Goal: Transaction & Acquisition: Purchase product/service

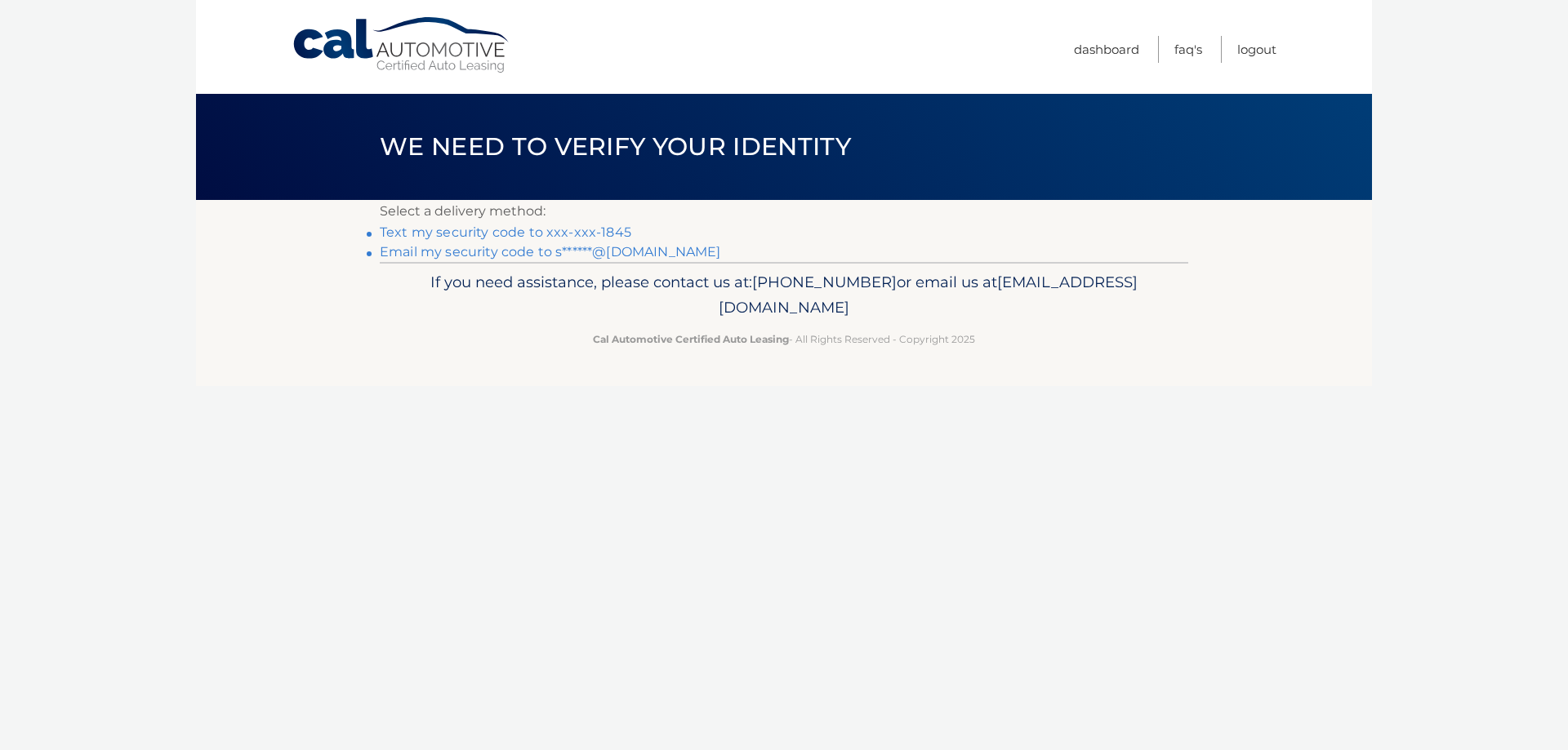
click at [548, 236] on link "Text my security code to xxx-xxx-1845" at bounding box center [505, 232] width 252 height 16
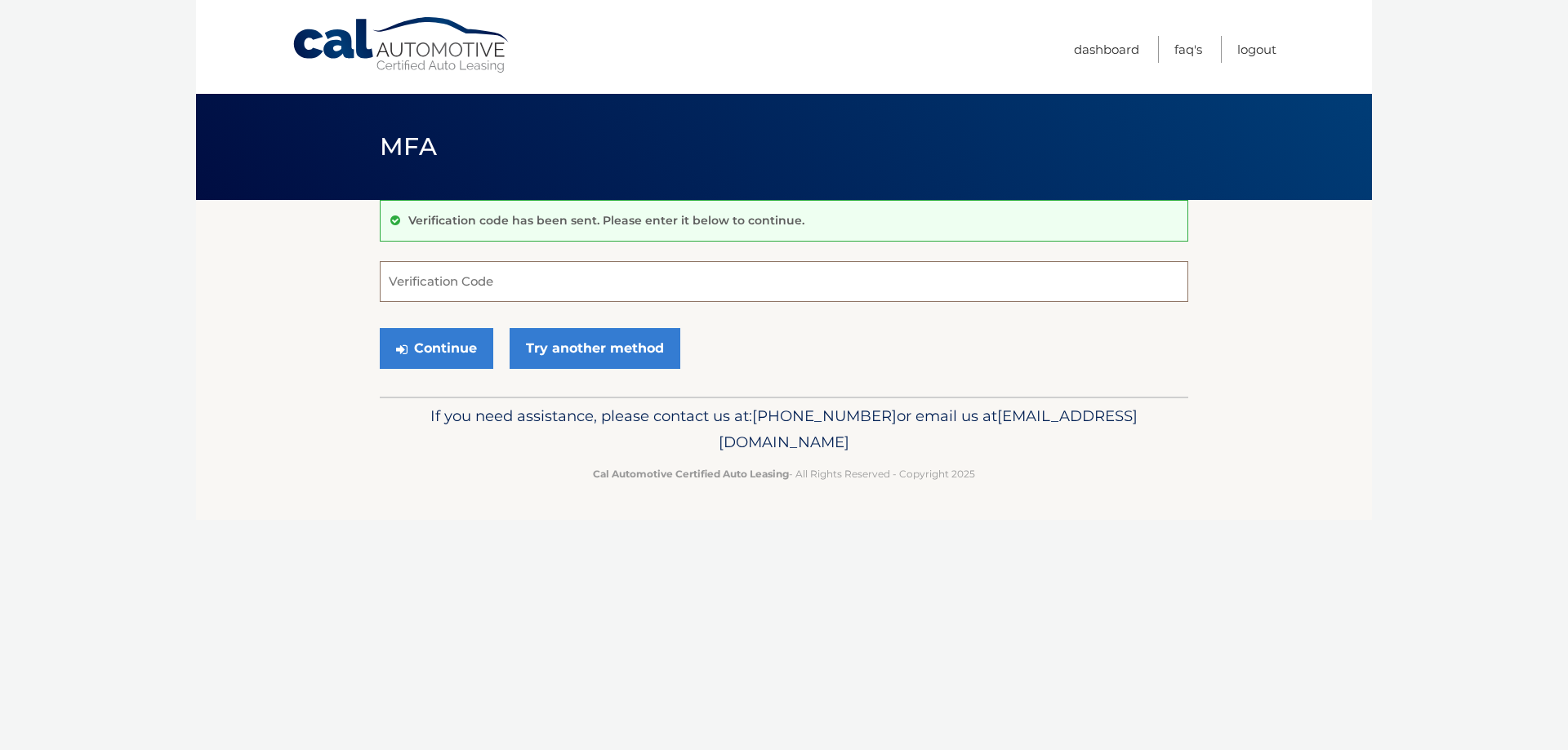
click at [542, 282] on input "Verification Code" at bounding box center [784, 281] width 809 height 41
type input "209708"
click at [437, 348] on button "Continue" at bounding box center [436, 349] width 114 height 41
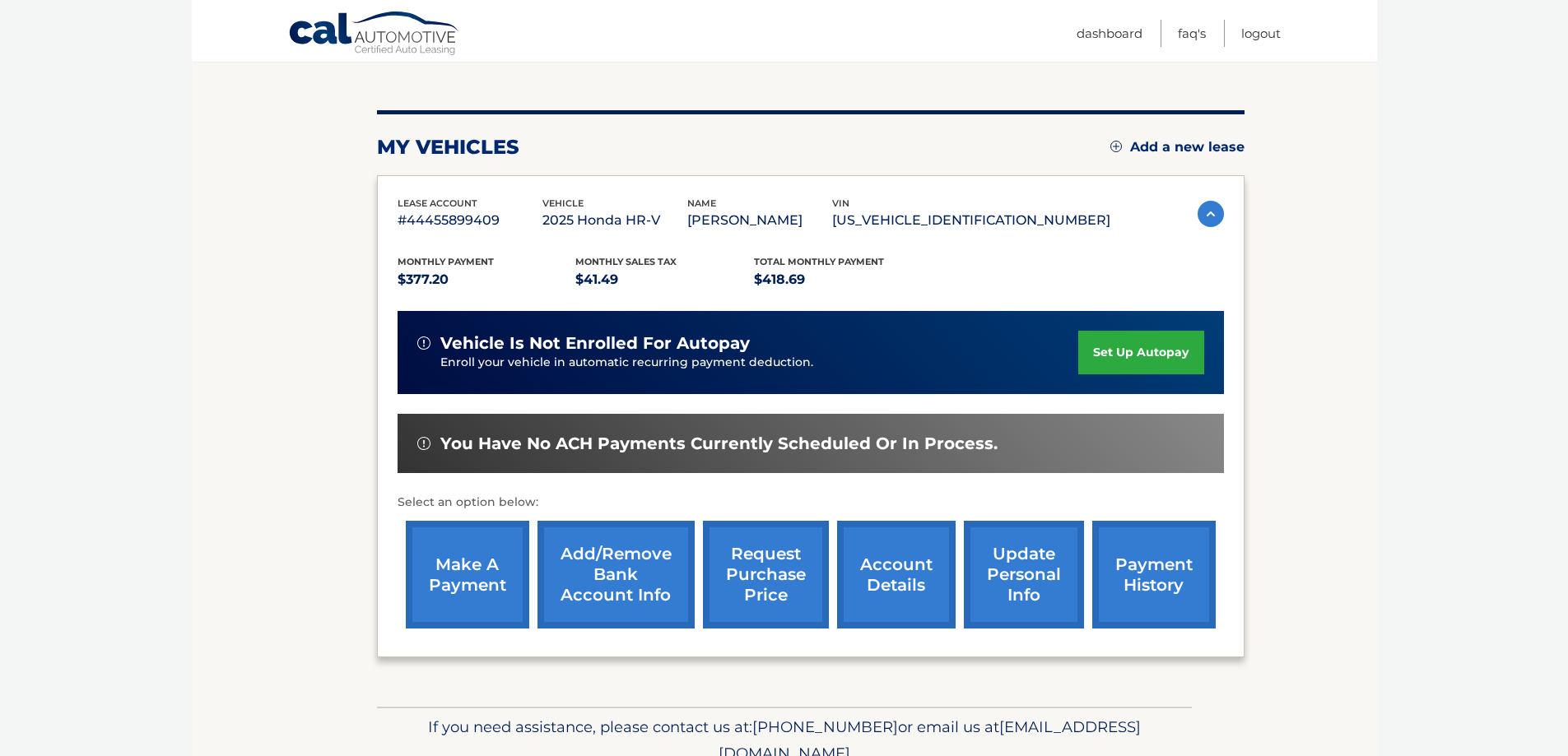
scroll to position [241, 0]
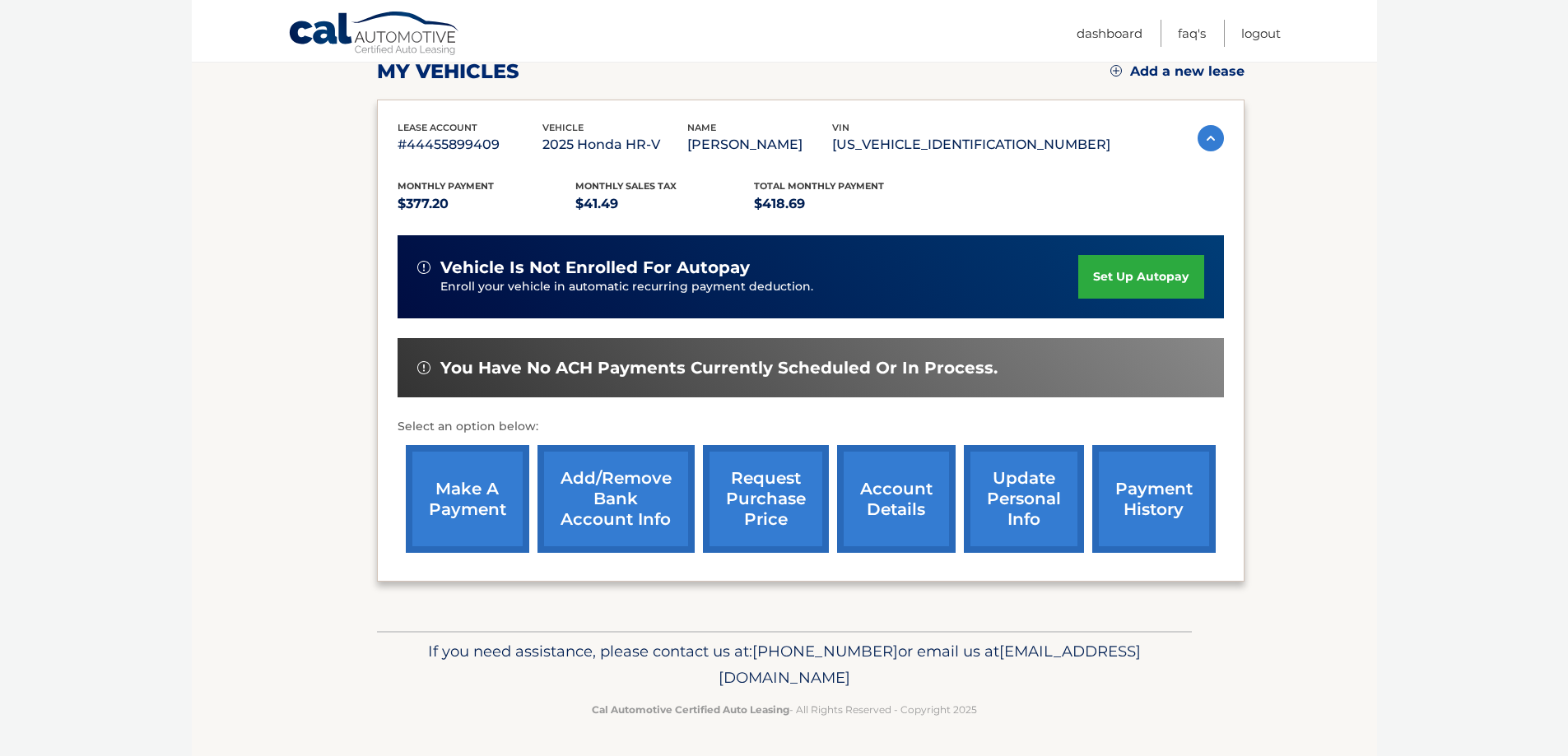
click at [461, 495] on link "make a payment" at bounding box center [467, 498] width 124 height 108
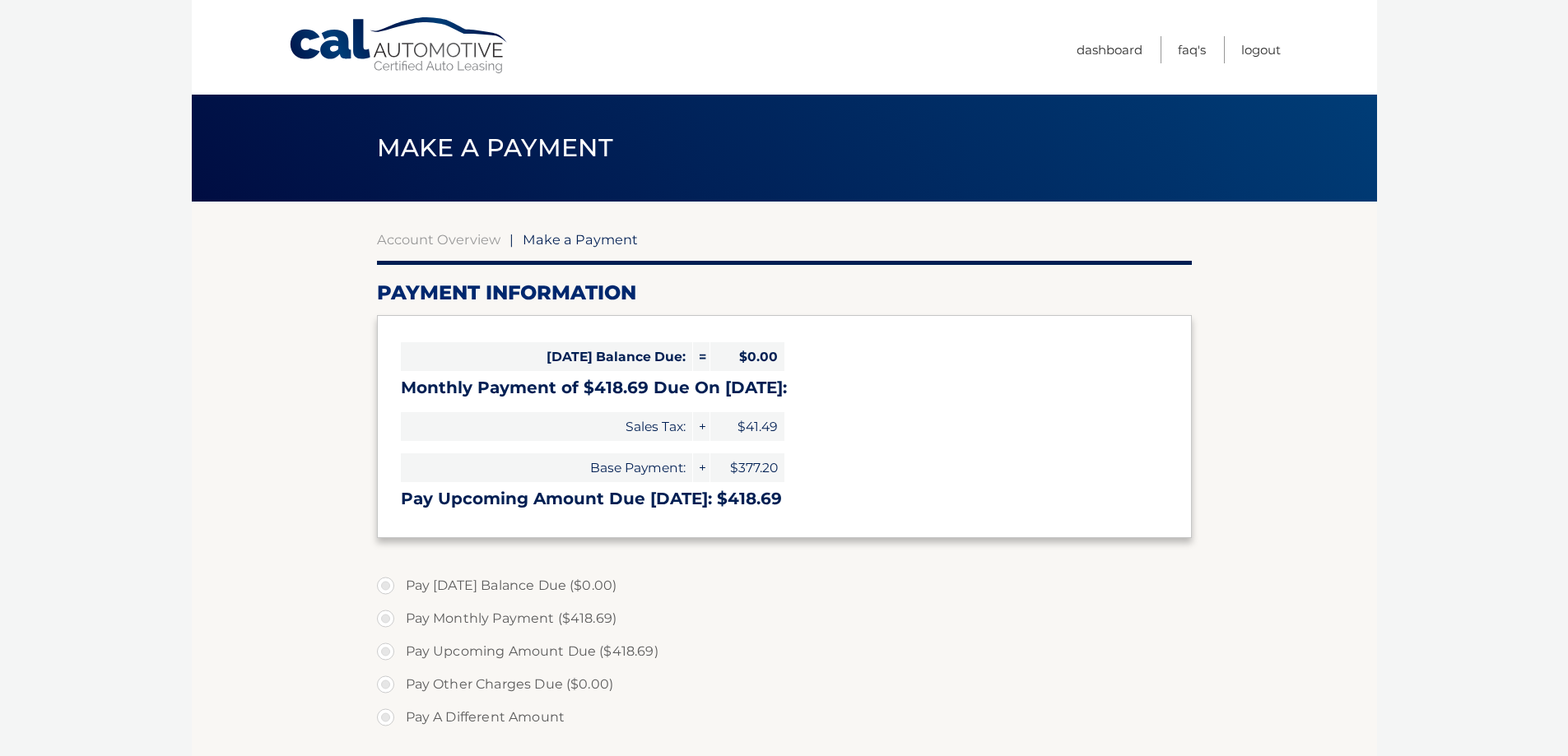
select select "YzY3N2FmYzMtYmFmMy00NzViLWIyNmUtMzAyNDIyOGE2NDhi"
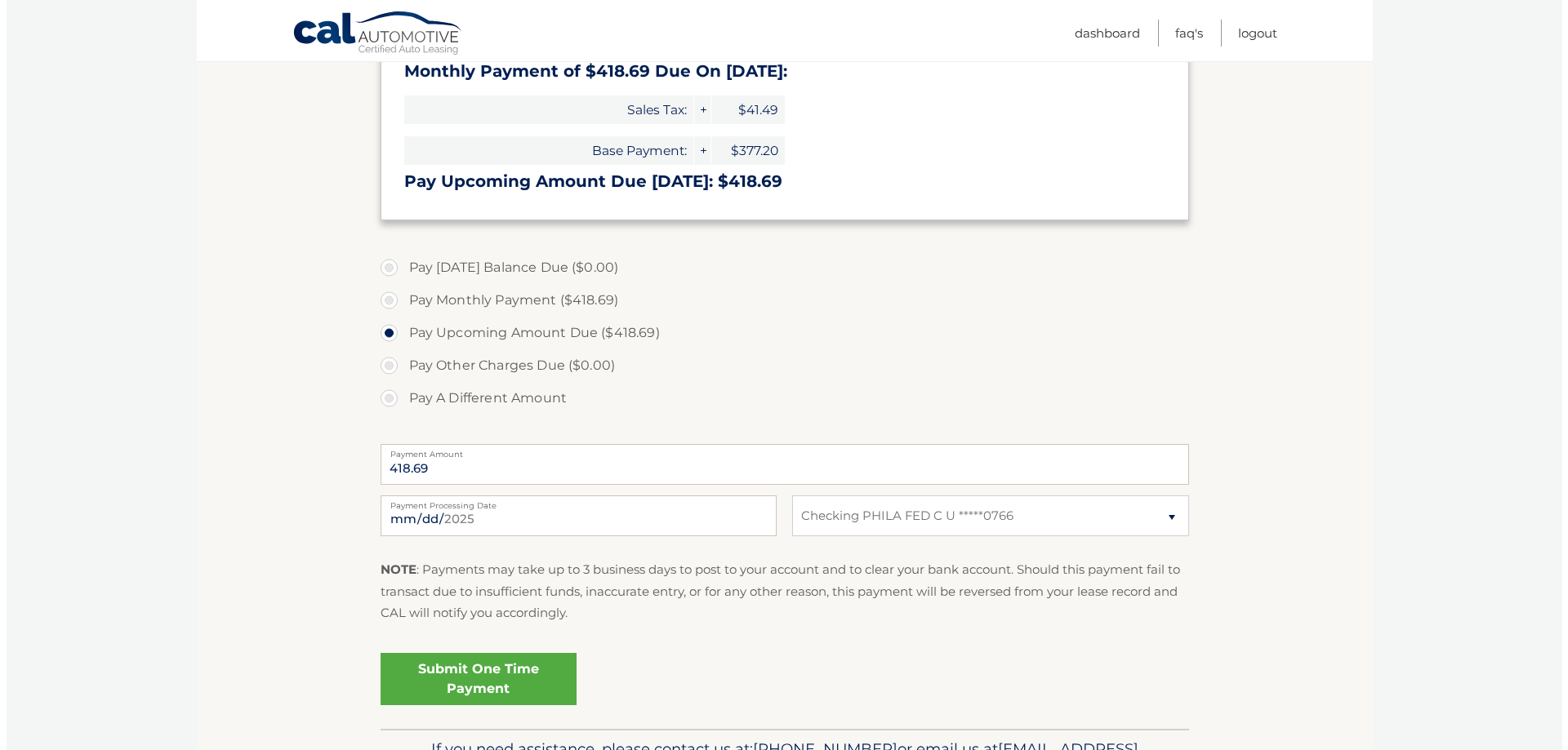
scroll to position [326, 0]
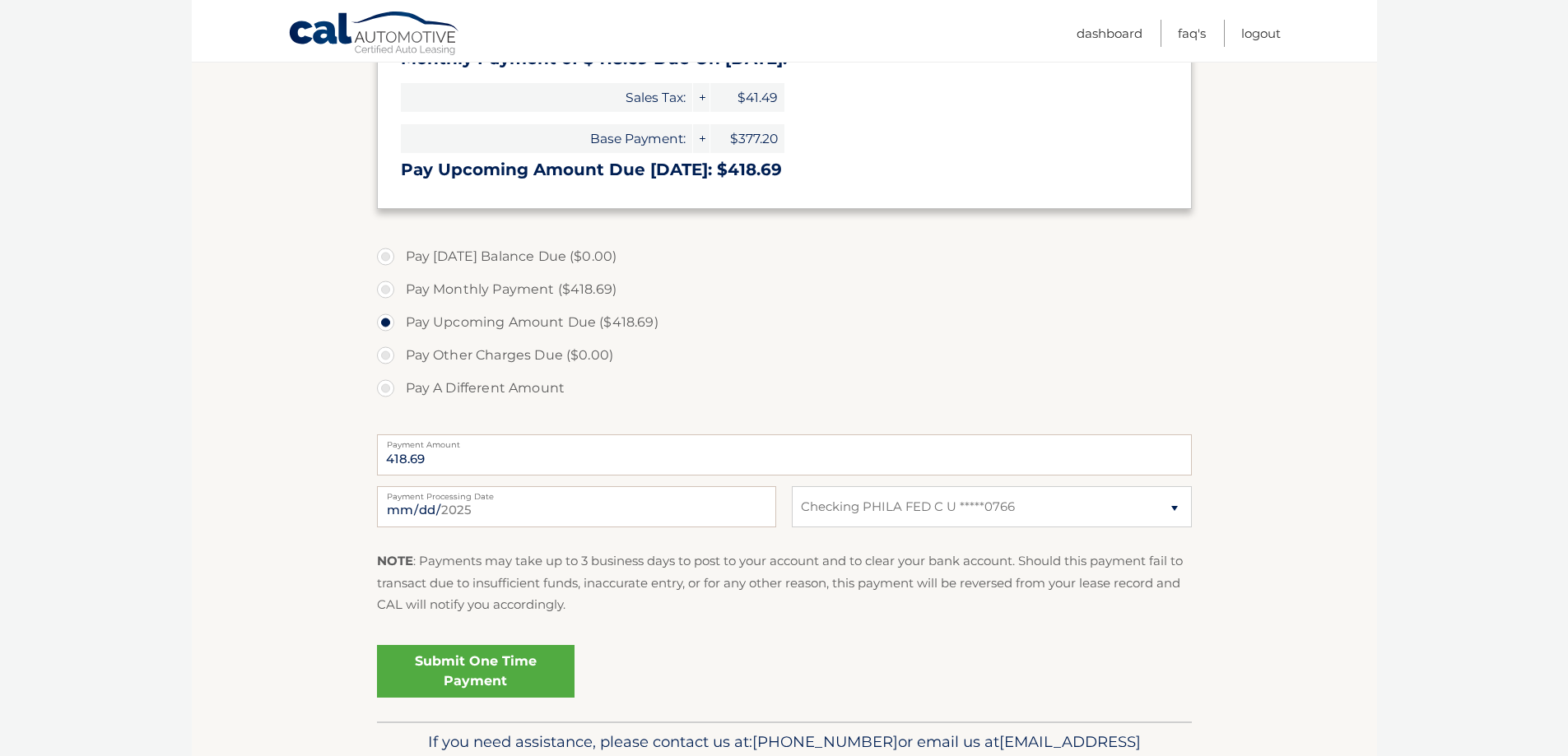
click at [481, 674] on link "Submit One Time Payment" at bounding box center [476, 671] width 198 height 52
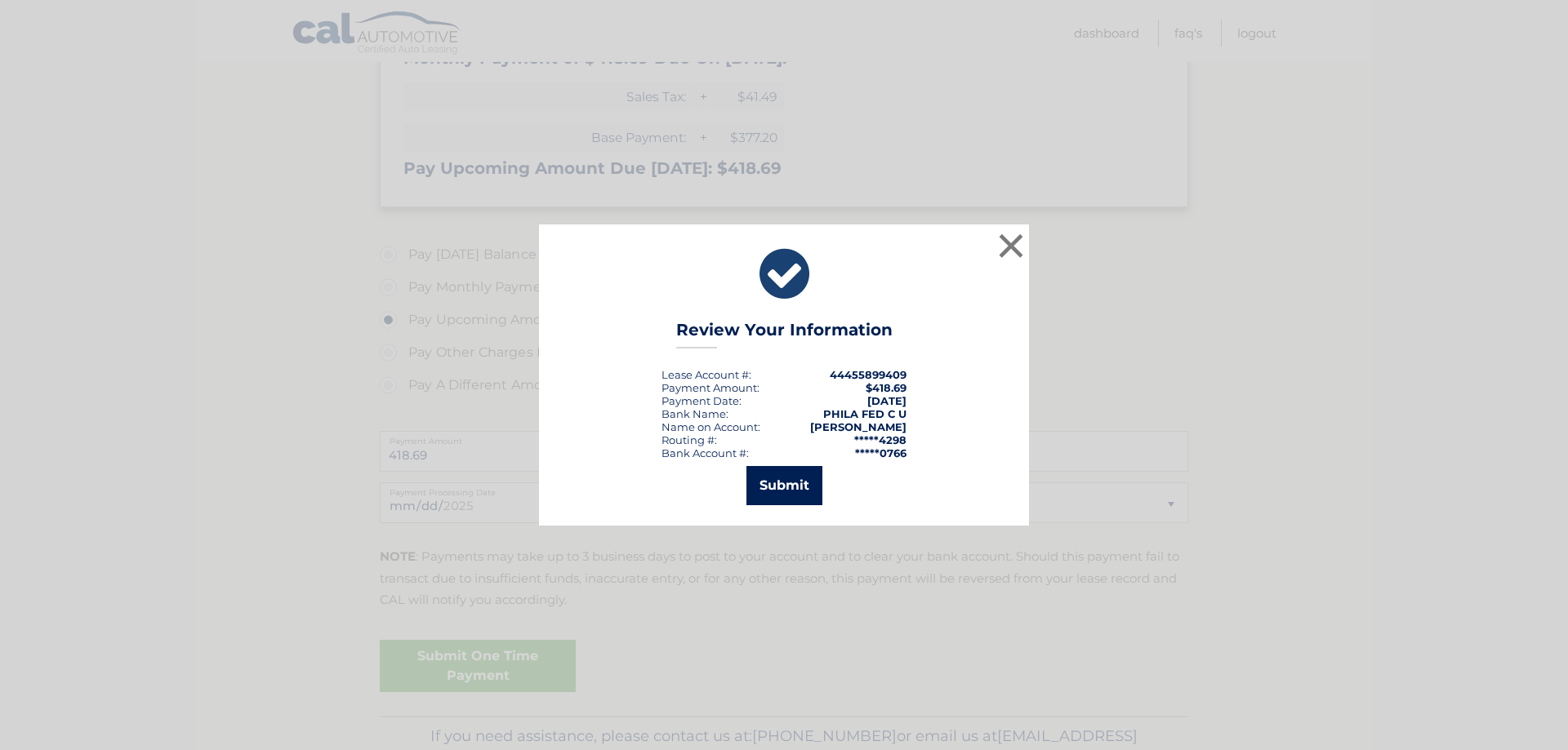
click at [817, 484] on button "Submit" at bounding box center [784, 485] width 76 height 39
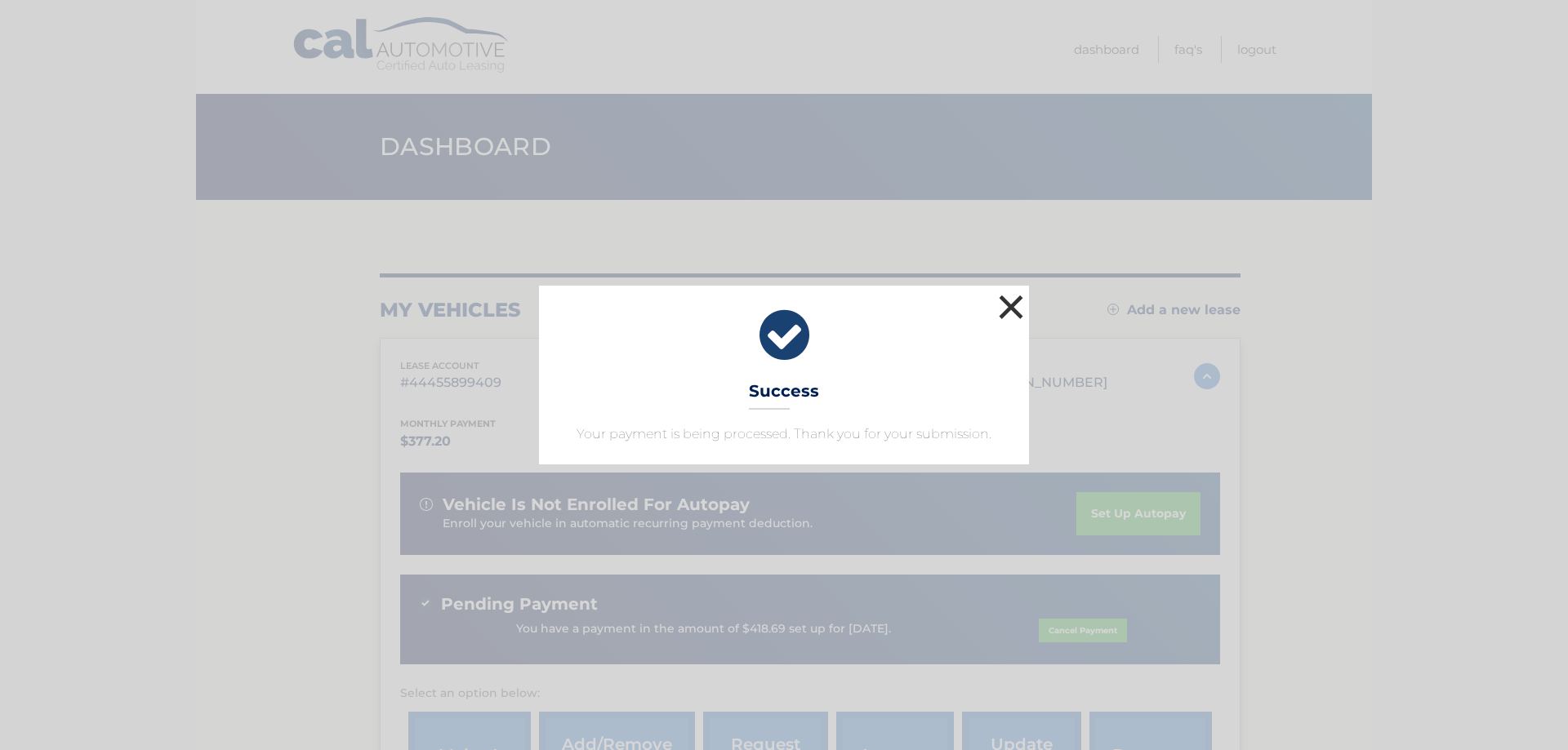
click at [1016, 304] on button "×" at bounding box center [1011, 306] width 33 height 33
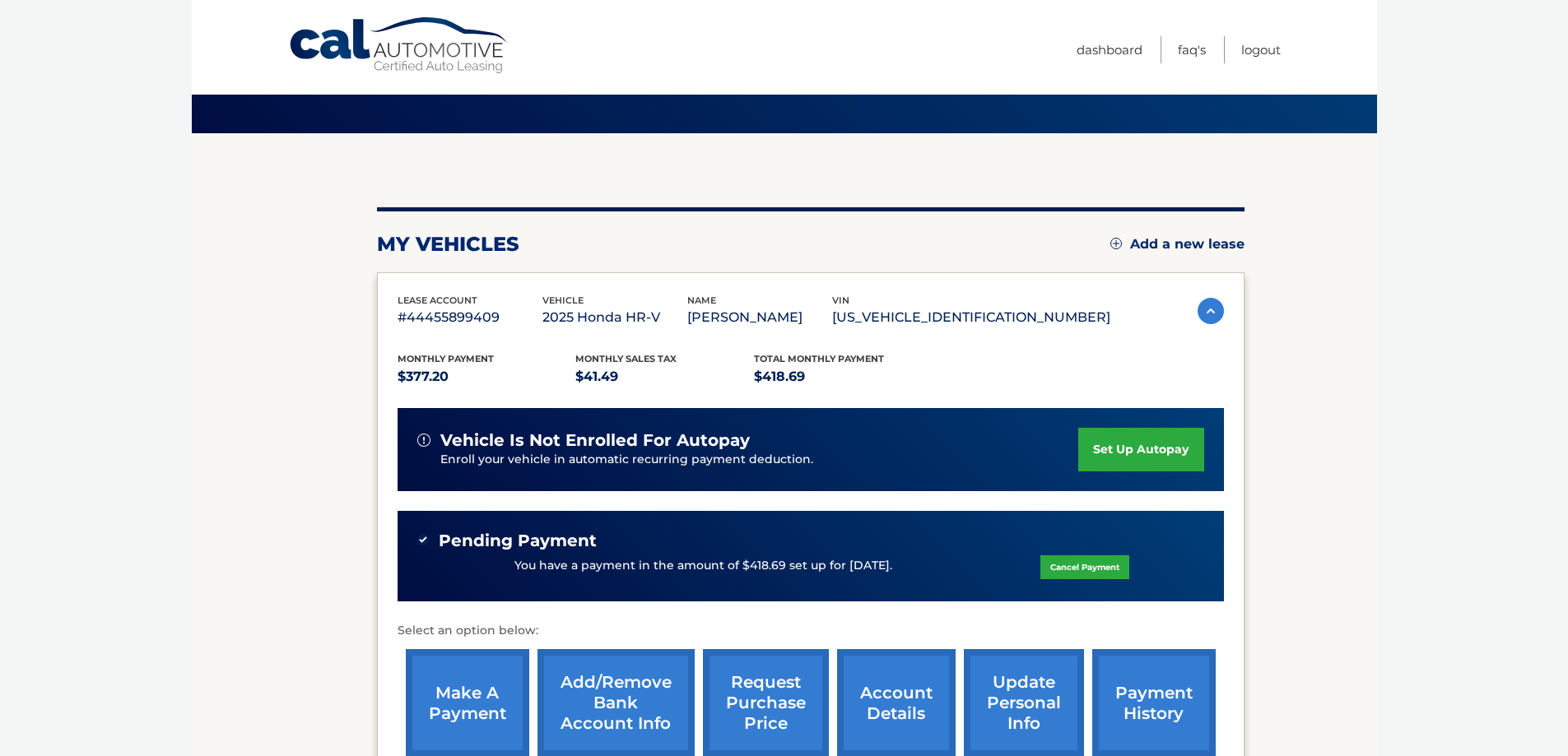
scroll to position [26, 0]
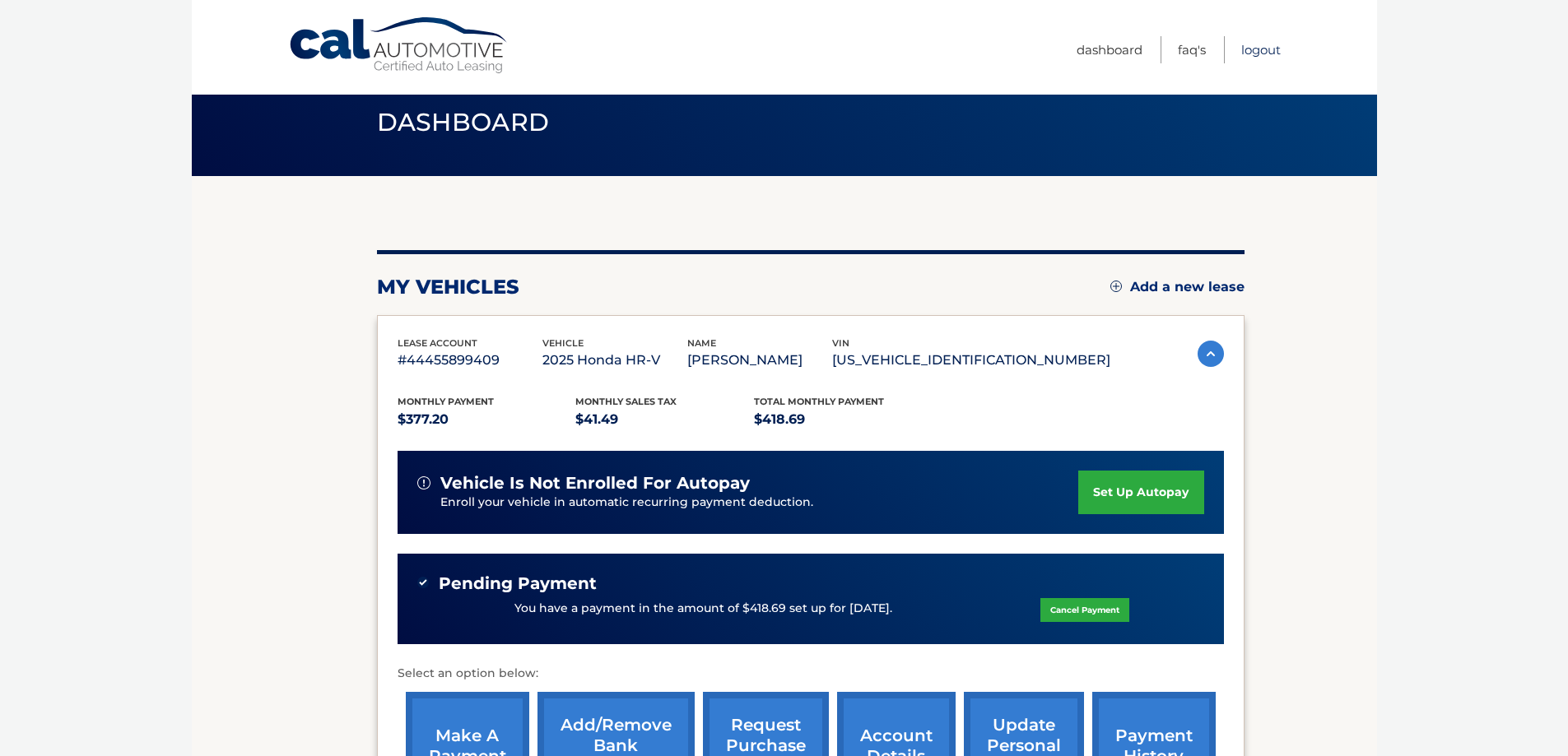
click at [1260, 51] on link "Logout" at bounding box center [1261, 50] width 39 height 28
